Goal: Use online tool/utility: Use online tool/utility

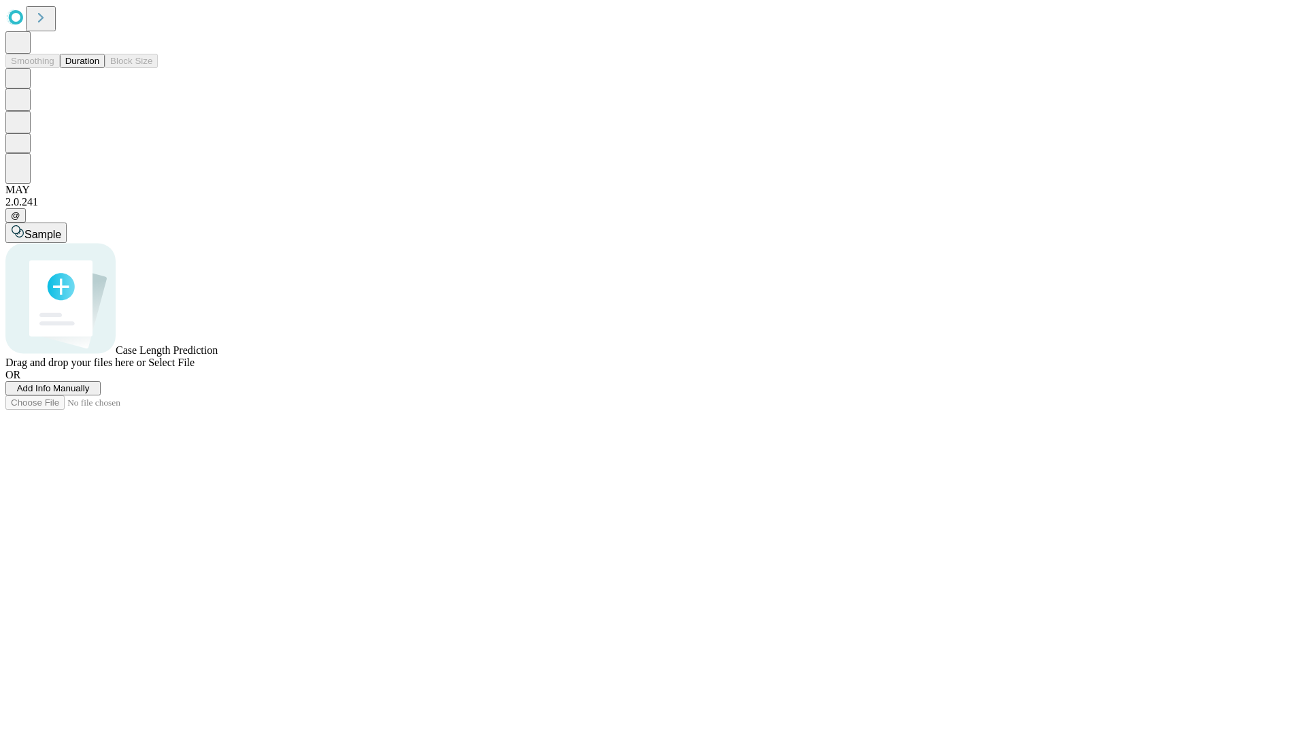
click at [99, 68] on button "Duration" at bounding box center [82, 61] width 45 height 14
click at [195, 368] on span "Select File" at bounding box center [171, 362] width 46 height 12
